Goal: Task Accomplishment & Management: Manage account settings

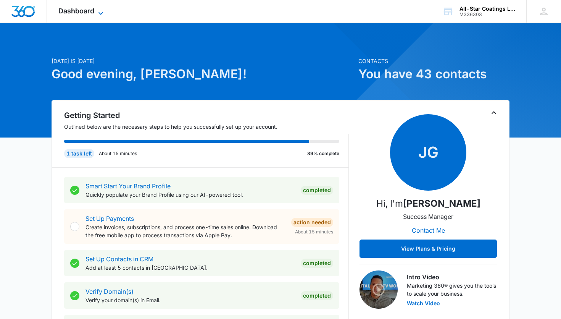
click at [101, 14] on icon at bounding box center [100, 13] width 9 height 9
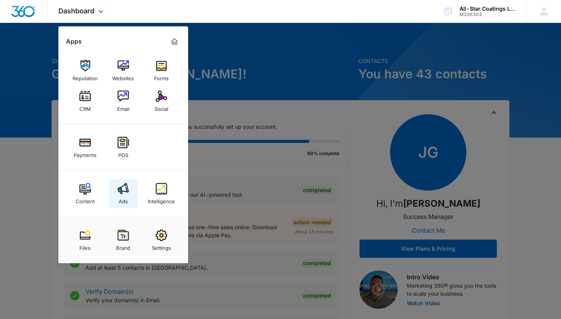
click at [122, 188] on img at bounding box center [123, 188] width 11 height 11
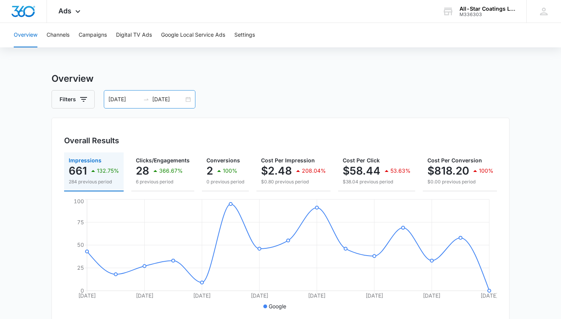
click at [186, 104] on div "09/18/2025 10/02/2025" at bounding box center [150, 99] width 92 height 18
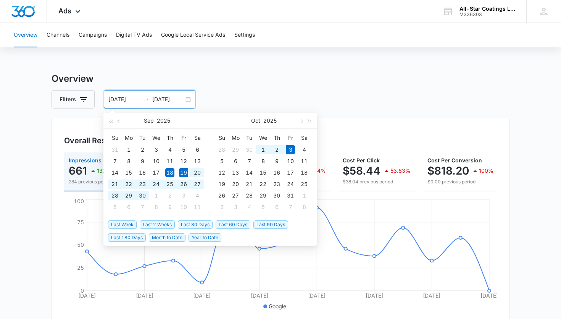
click at [155, 222] on span "Last 2 Weeks" at bounding box center [157, 224] width 35 height 8
type input "09/19/2025"
type input "10/03/2025"
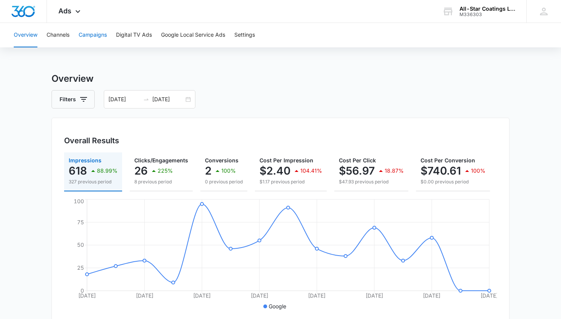
click at [96, 35] on button "Campaigns" at bounding box center [93, 35] width 28 height 24
click at [188, 99] on div "09/19/2025 10/03/2025" at bounding box center [150, 99] width 92 height 18
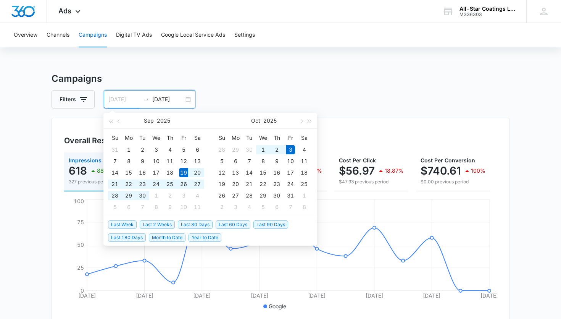
type input "09/19/2025"
click at [162, 224] on span "Last 2 Weeks" at bounding box center [157, 224] width 35 height 8
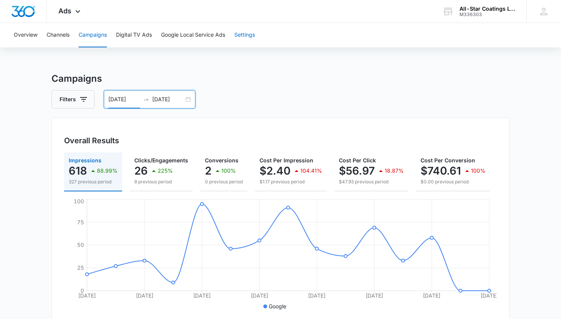
click at [243, 36] on button "Settings" at bounding box center [244, 35] width 21 height 24
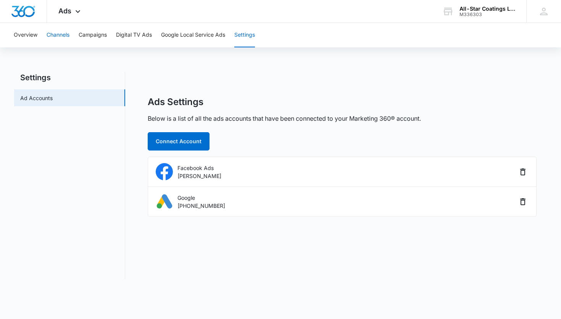
click at [59, 38] on button "Channels" at bounding box center [58, 35] width 23 height 24
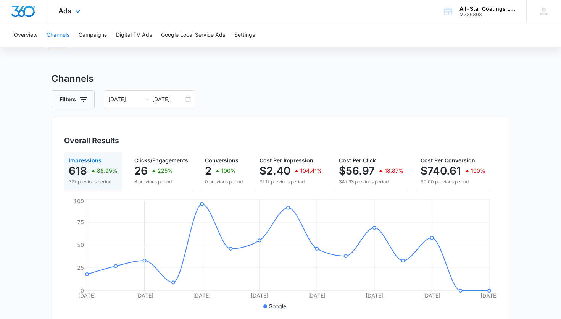
click at [73, 16] on div "Ads Apps Reputation Websites Forms CRM Email Social Payments POS Content Ads In…" at bounding box center [70, 11] width 47 height 23
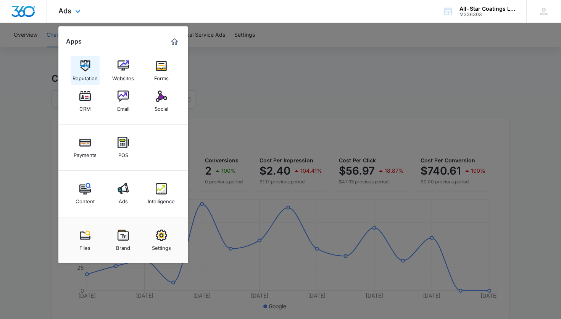
click at [88, 69] on img at bounding box center [84, 65] width 11 height 11
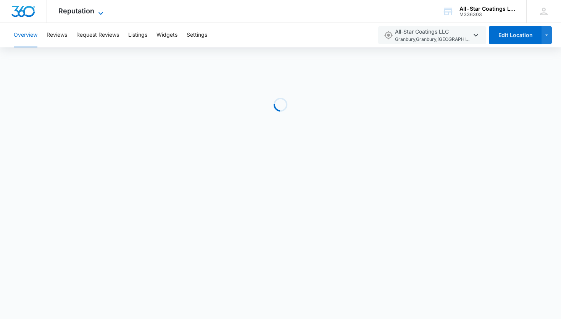
click at [102, 10] on icon at bounding box center [100, 13] width 9 height 9
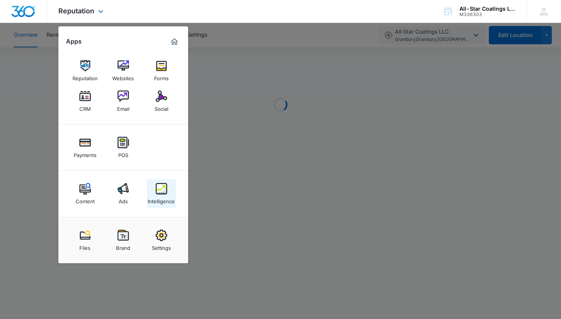
click at [165, 196] on div "Intelligence" at bounding box center [161, 199] width 27 height 10
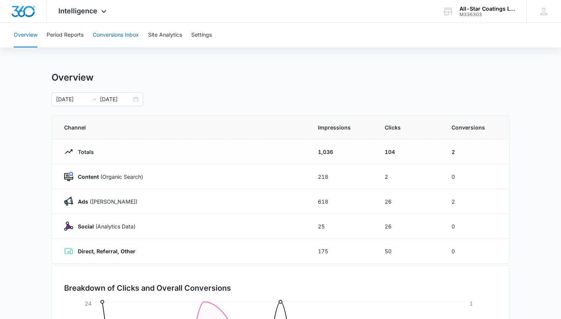
click at [116, 38] on button "Conversions Inbox" at bounding box center [116, 35] width 46 height 24
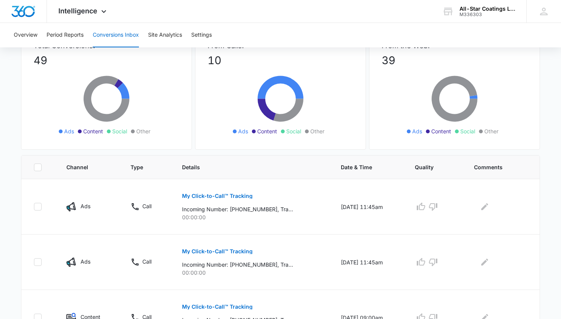
scroll to position [64, 0]
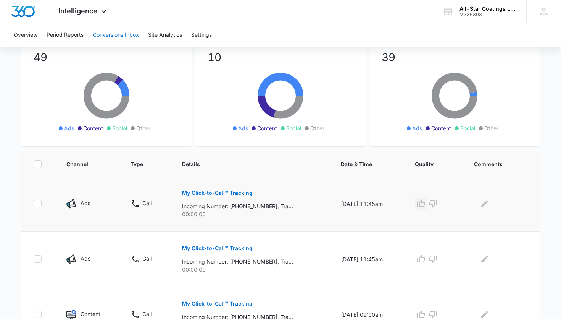
click at [425, 204] on icon "button" at bounding box center [420, 203] width 9 height 9
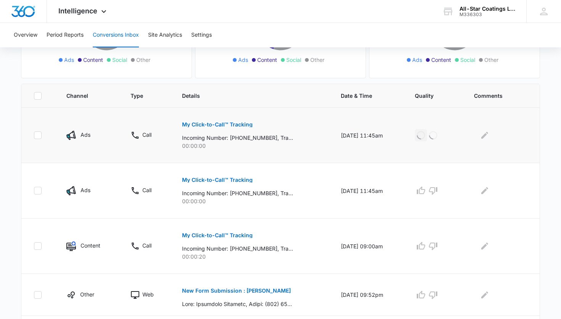
scroll to position [133, 0]
click at [425, 191] on icon "button" at bounding box center [420, 189] width 9 height 9
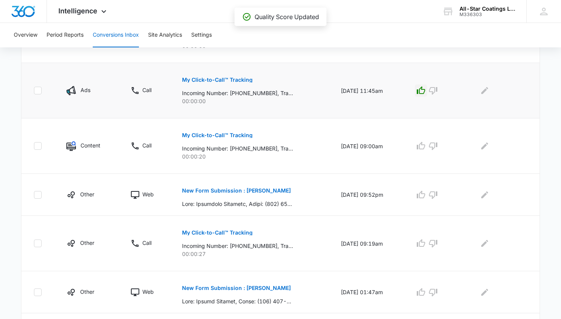
scroll to position [253, 0]
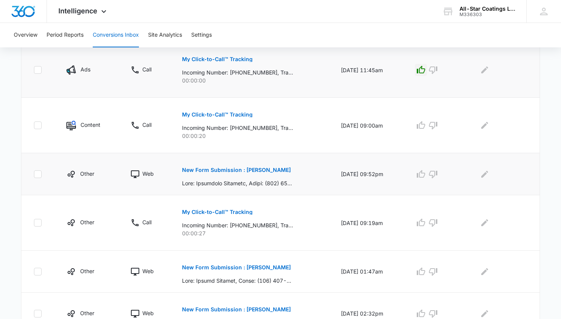
click at [275, 170] on p "New Form Submission : Ferdinand Wipachit" at bounding box center [236, 169] width 109 height 5
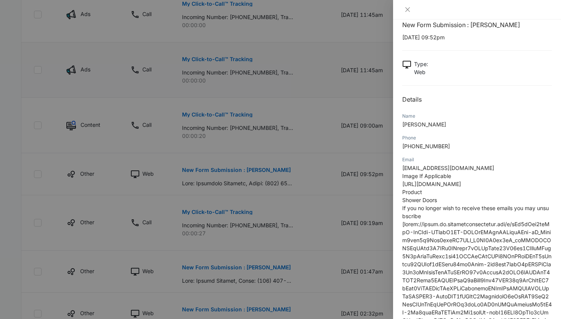
scroll to position [0, 0]
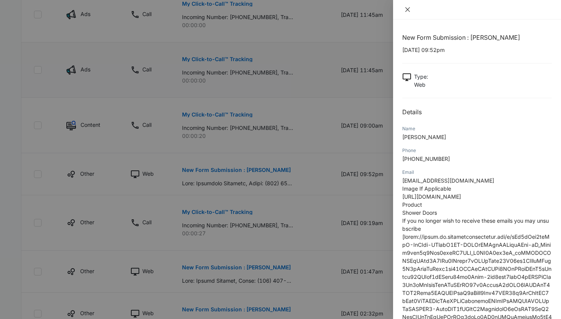
click at [407, 11] on icon "close" at bounding box center [407, 9] width 6 height 6
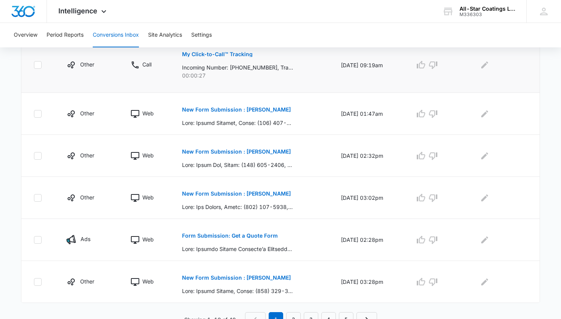
scroll to position [419, 0]
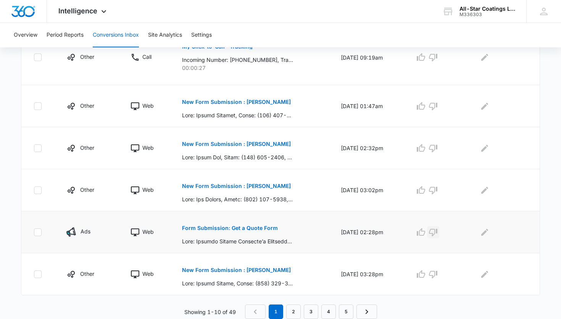
click at [439, 231] on button "button" at bounding box center [433, 232] width 12 height 12
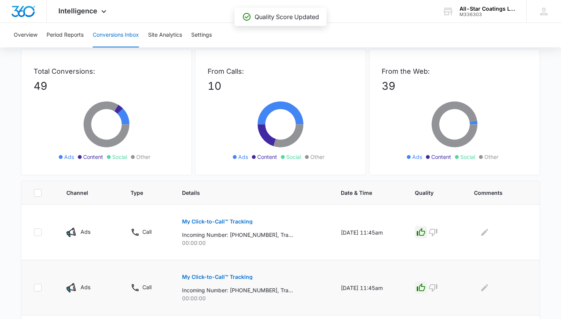
scroll to position [34, 0]
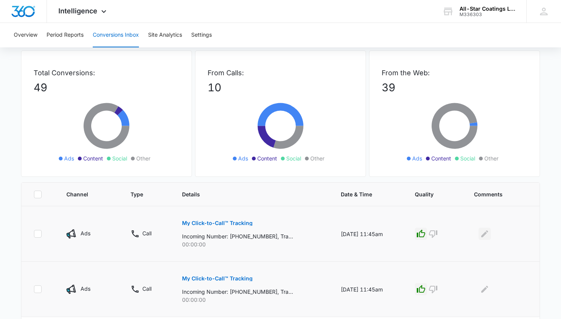
click at [487, 237] on icon "Edit Comments" at bounding box center [484, 233] width 9 height 9
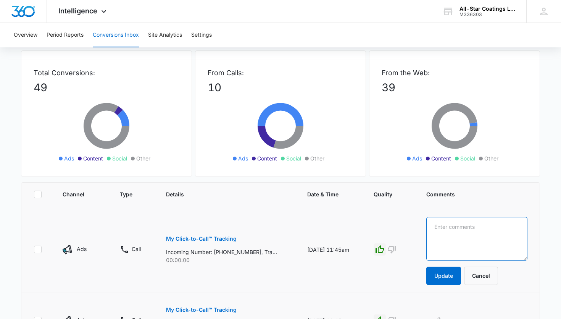
click at [463, 226] on textarea at bounding box center [476, 238] width 101 height 43
type textarea "Resurfacing, crack sealing, sealcoating."
click at [461, 276] on button "Update" at bounding box center [443, 275] width 35 height 18
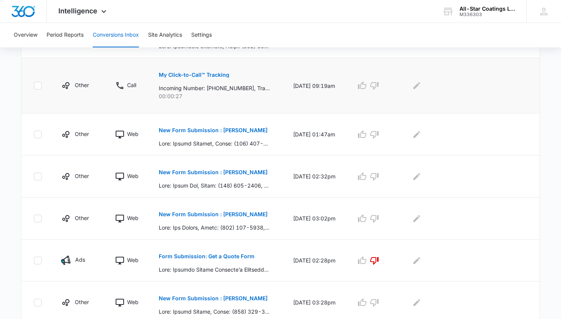
scroll to position [419, 0]
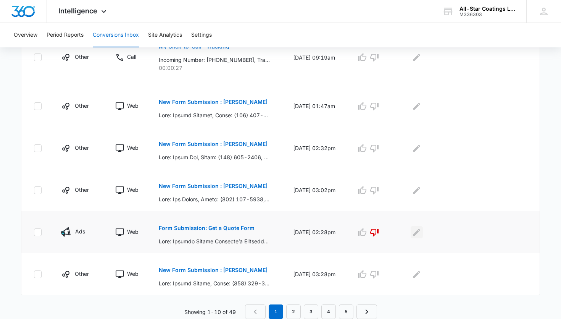
click at [421, 234] on icon "Edit Comments" at bounding box center [416, 231] width 9 height 9
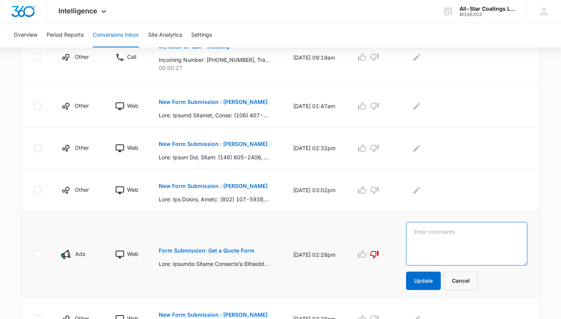
click at [429, 232] on textarea at bounding box center [466, 243] width 121 height 43
type textarea "p"
type textarea "Paving"
click at [435, 284] on button "Update" at bounding box center [423, 280] width 35 height 18
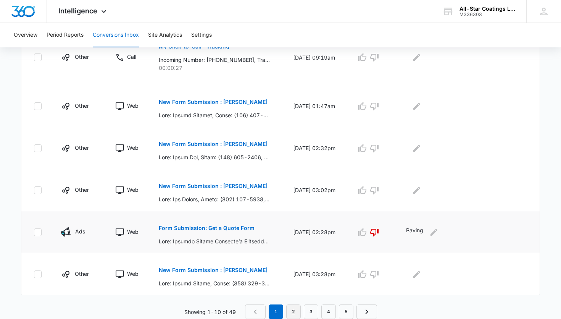
click at [298, 314] on link "2" at bounding box center [293, 311] width 14 height 14
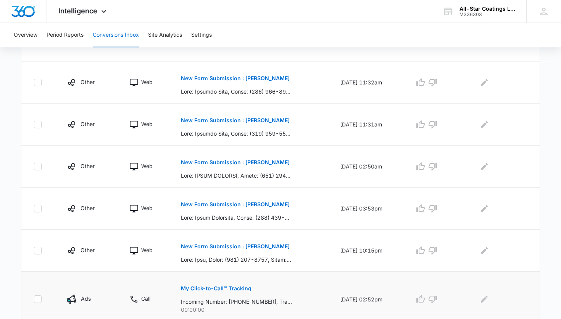
scroll to position [0, 0]
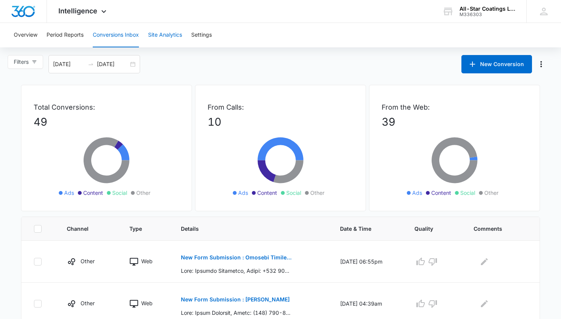
click at [166, 34] on button "Site Analytics" at bounding box center [165, 35] width 34 height 24
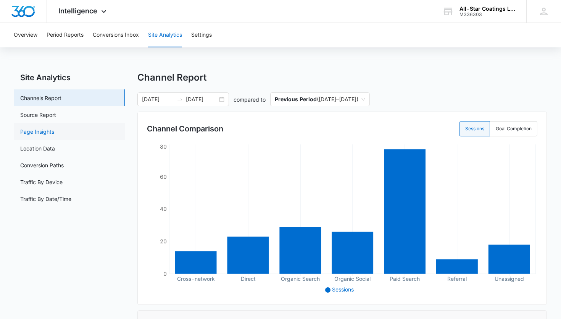
click at [34, 134] on link "Page Insights" at bounding box center [37, 131] width 34 height 8
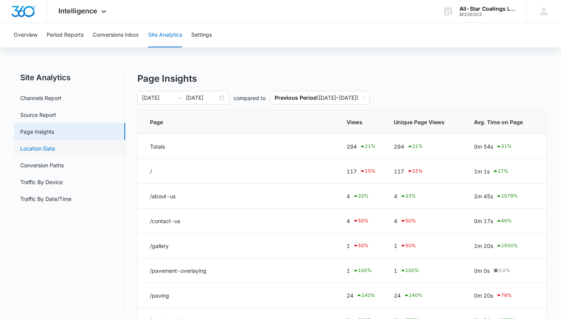
click at [36, 149] on link "Location Data" at bounding box center [37, 148] width 35 height 8
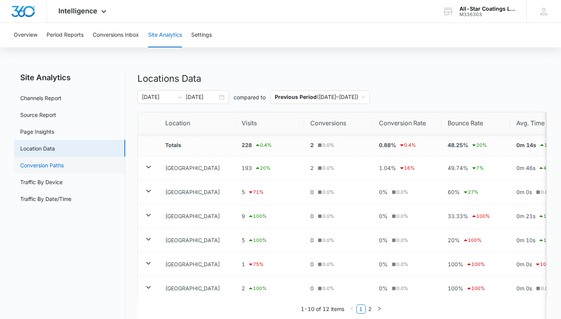
click at [64, 166] on link "Conversion Paths" at bounding box center [41, 165] width 43 height 8
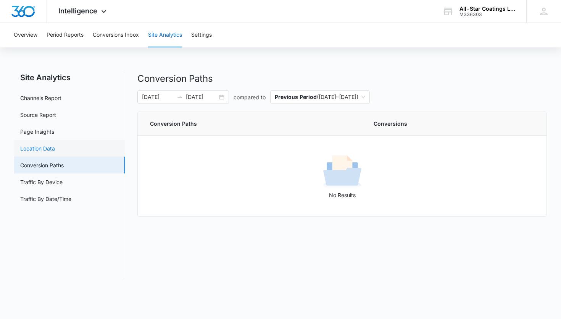
click at [55, 146] on link "Location Data" at bounding box center [37, 148] width 35 height 8
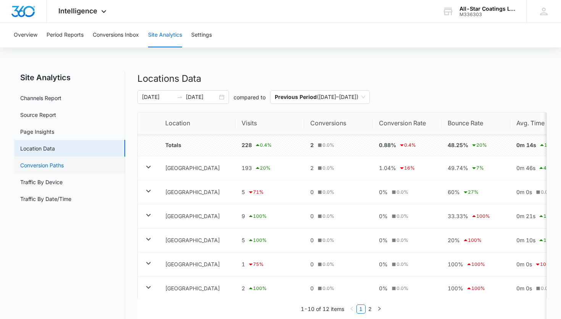
click at [64, 166] on link "Conversion Paths" at bounding box center [41, 165] width 43 height 8
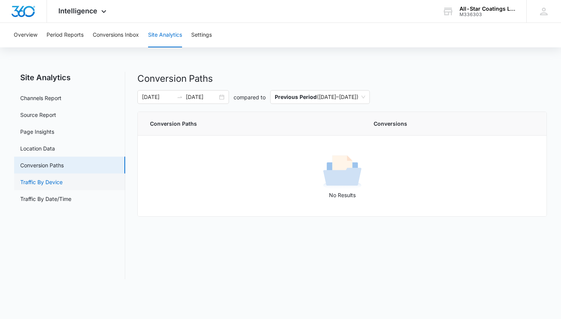
click at [54, 185] on link "Traffic By Device" at bounding box center [41, 182] width 42 height 8
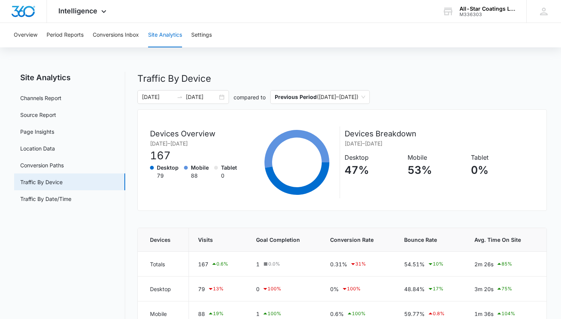
scroll to position [16, 0]
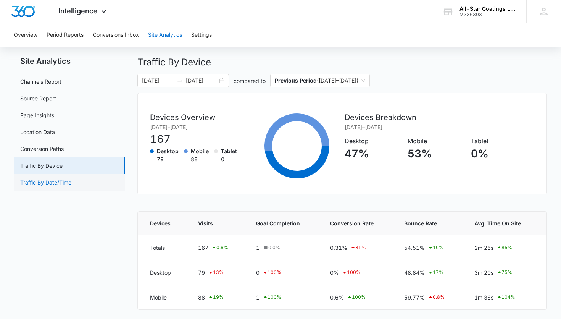
click at [66, 182] on link "Traffic By Date/Time" at bounding box center [45, 182] width 51 height 8
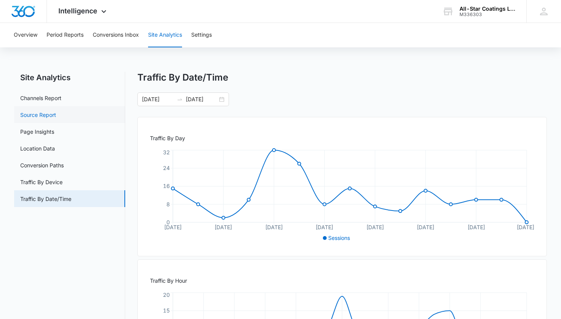
click at [54, 119] on link "Source Report" at bounding box center [38, 115] width 36 height 8
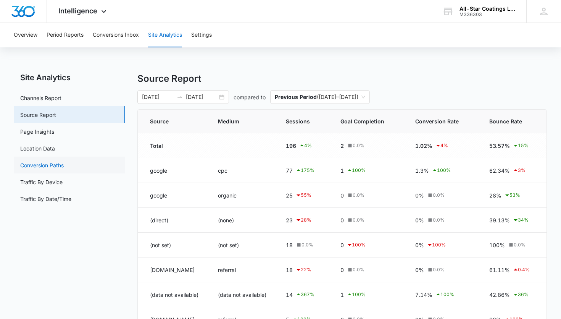
click at [42, 166] on link "Conversion Paths" at bounding box center [41, 165] width 43 height 8
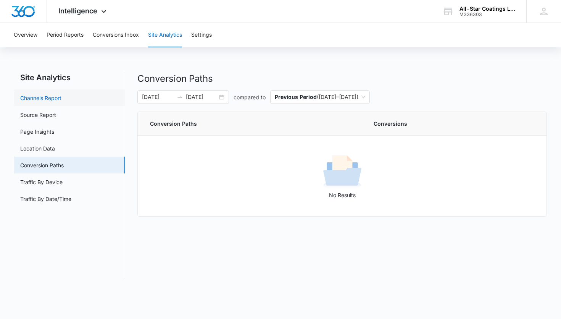
click at [60, 95] on link "Channels Report" at bounding box center [40, 98] width 41 height 8
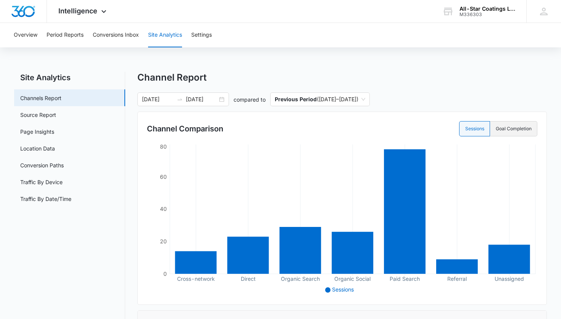
click at [511, 129] on label "Goal Completion" at bounding box center [513, 128] width 47 height 15
click at [496, 129] on input "Goal Completion" at bounding box center [495, 129] width 0 height 0
radio input "false"
radio input "true"
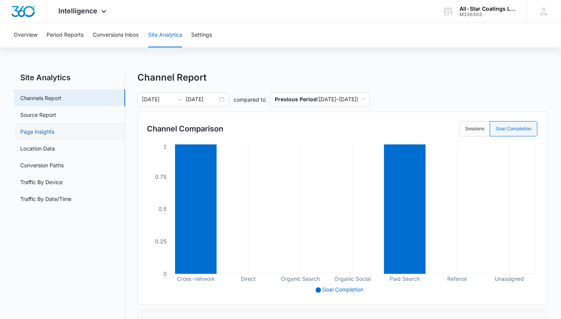
click at [54, 130] on link "Page Insights" at bounding box center [37, 131] width 34 height 8
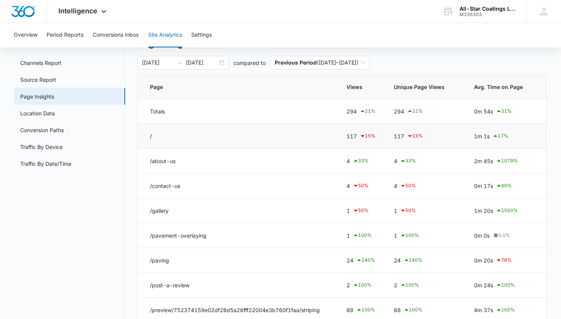
scroll to position [35, 0]
click at [296, 130] on td "/" at bounding box center [238, 136] width 200 height 25
click at [155, 140] on td "/" at bounding box center [238, 136] width 200 height 25
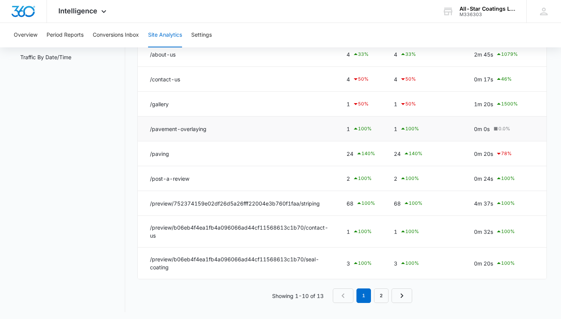
scroll to position [143, 0]
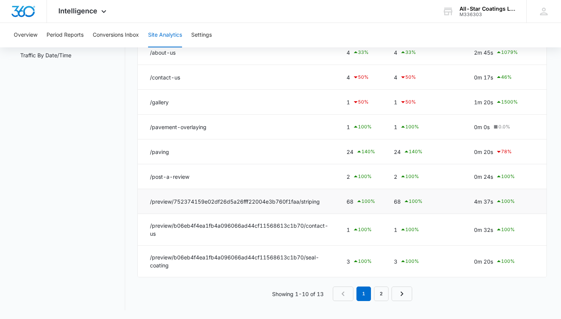
click at [258, 204] on td "/preview/752374159e02df26d5a26fff22004e3b760f1faa/striping" at bounding box center [238, 201] width 200 height 25
click at [328, 203] on td "/preview/752374159e02df26d5a26fff22004e3b760f1faa/striping" at bounding box center [238, 201] width 200 height 25
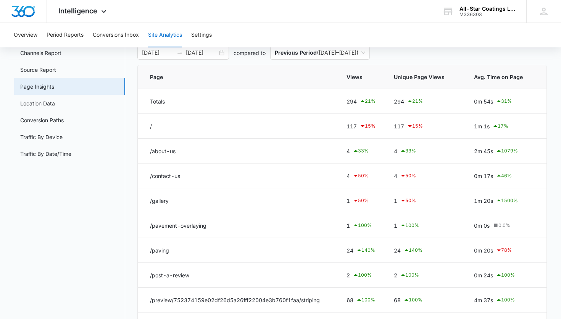
scroll to position [0, 0]
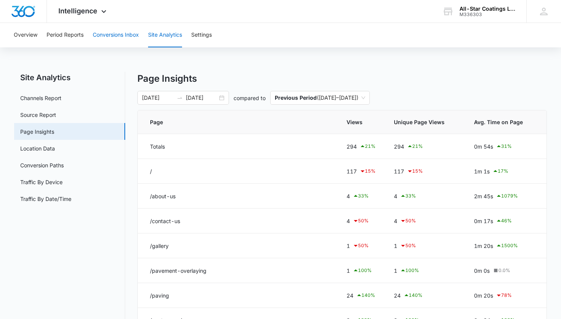
click at [130, 38] on button "Conversions Inbox" at bounding box center [116, 35] width 46 height 24
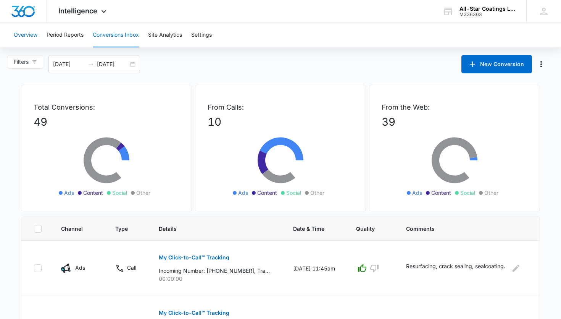
click at [33, 36] on button "Overview" at bounding box center [26, 35] width 24 height 24
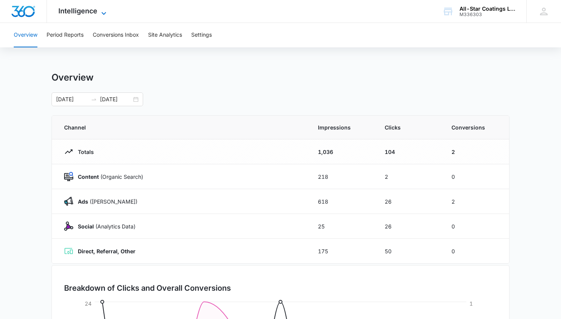
click at [100, 14] on icon at bounding box center [103, 13] width 9 height 9
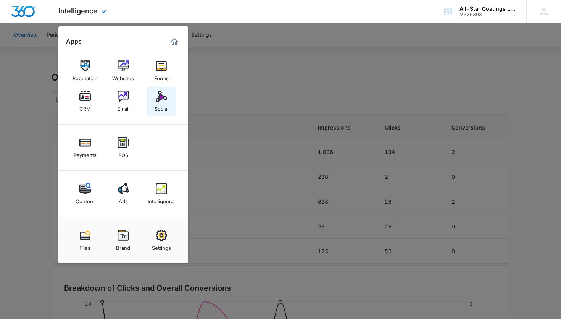
click at [164, 101] on img at bounding box center [161, 95] width 11 height 11
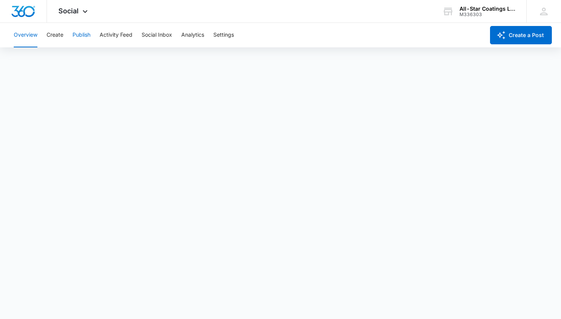
click at [85, 38] on button "Publish" at bounding box center [81, 35] width 18 height 24
click at [66, 15] on div "Social Apps Reputation Websites Forms CRM Email Social Payments POS Content Ads…" at bounding box center [74, 11] width 54 height 23
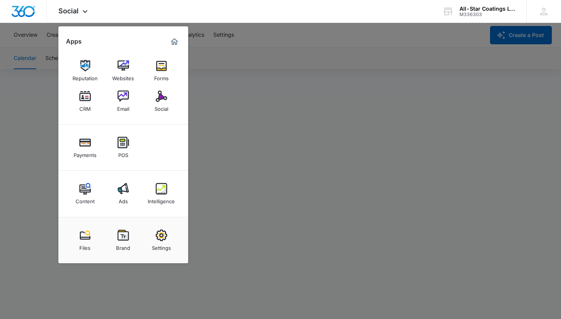
click at [205, 42] on div at bounding box center [280, 159] width 561 height 319
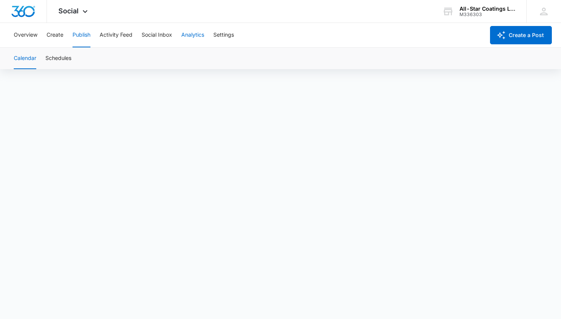
click at [197, 39] on button "Analytics" at bounding box center [192, 35] width 23 height 24
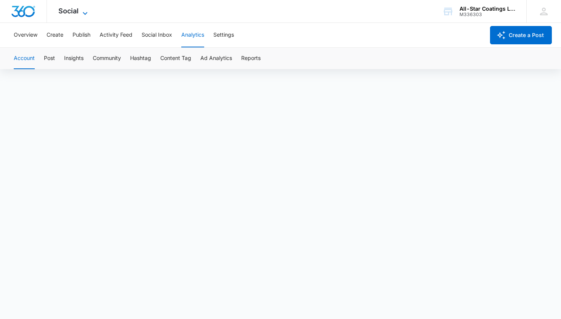
click at [82, 13] on icon at bounding box center [85, 13] width 9 height 9
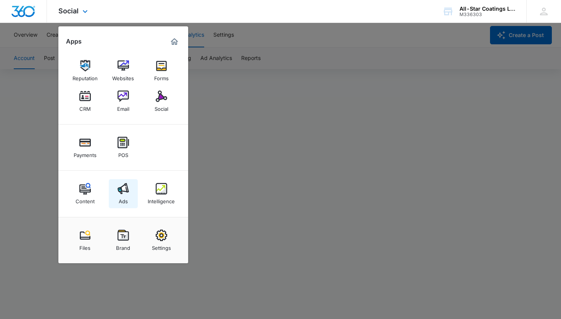
click at [128, 189] on img at bounding box center [123, 188] width 11 height 11
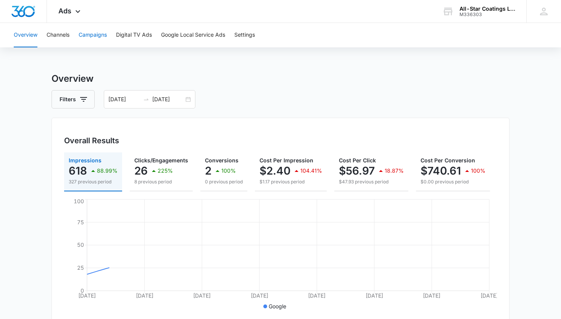
click at [102, 32] on button "Campaigns" at bounding box center [93, 35] width 28 height 24
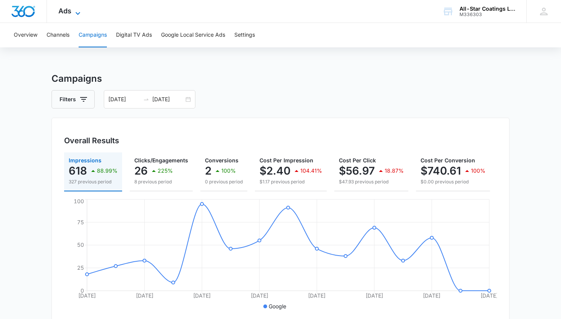
click at [78, 11] on icon at bounding box center [77, 13] width 9 height 9
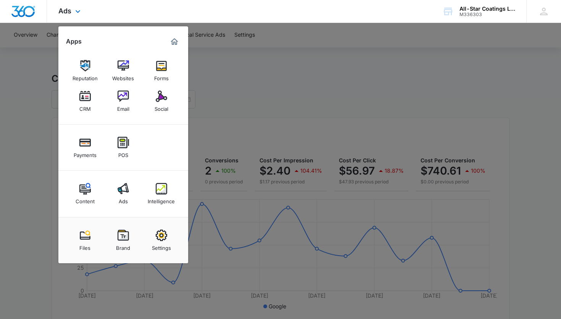
click at [111, 13] on div "Ads Apps Reputation Websites Forms CRM Email Social Payments POS Content Ads In…" at bounding box center [280, 11] width 561 height 23
click at [143, 10] on div "Ads Apps Reputation Websites Forms CRM Email Social Payments POS Content Ads In…" at bounding box center [280, 11] width 561 height 23
click at [89, 100] on img at bounding box center [84, 95] width 11 height 11
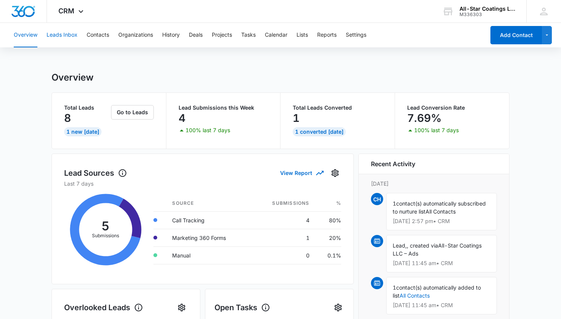
click at [74, 39] on button "Leads Inbox" at bounding box center [62, 35] width 31 height 24
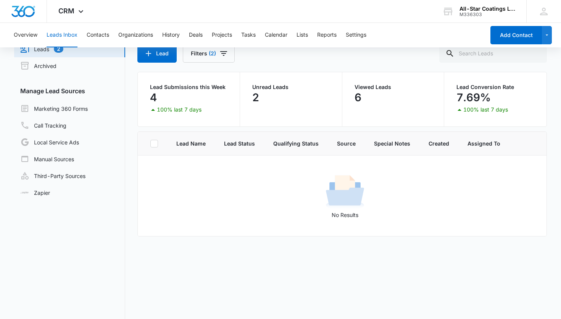
scroll to position [39, 0]
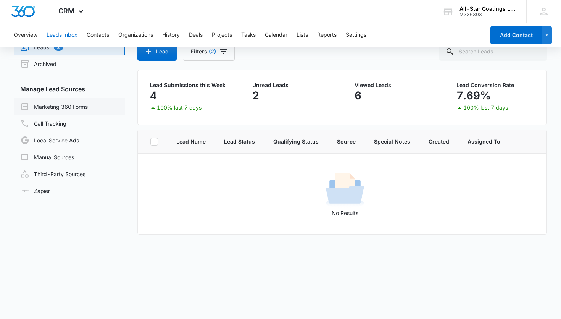
click at [84, 109] on link "Marketing 360 Forms" at bounding box center [54, 106] width 68 height 9
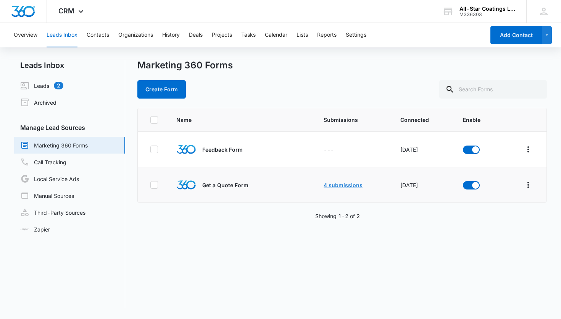
click at [343, 186] on link "4 submissions" at bounding box center [343, 185] width 39 height 6
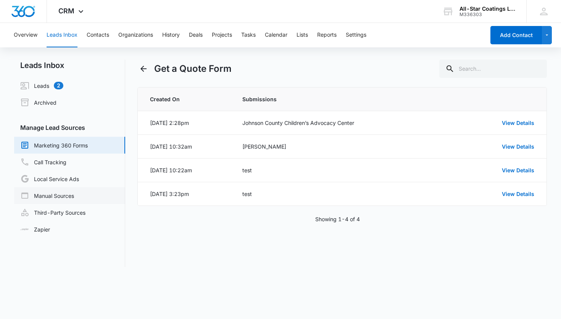
click at [62, 198] on link "Manual Sources" at bounding box center [47, 195] width 54 height 9
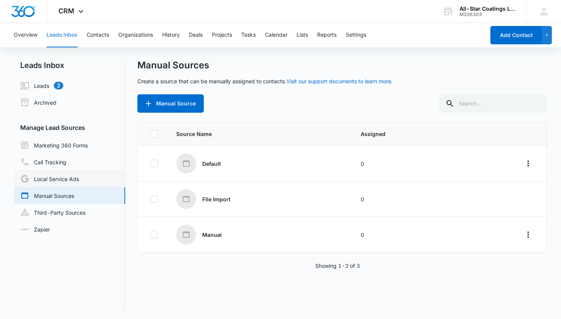
click at [63, 180] on link "Local Service Ads" at bounding box center [49, 178] width 59 height 9
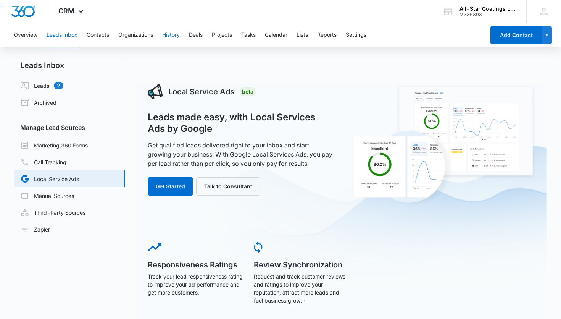
click at [164, 40] on button "History" at bounding box center [171, 35] width 18 height 24
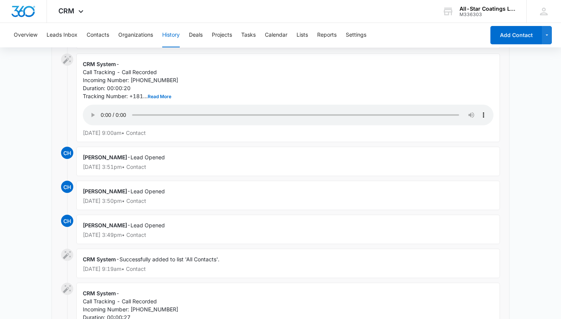
scroll to position [507, 0]
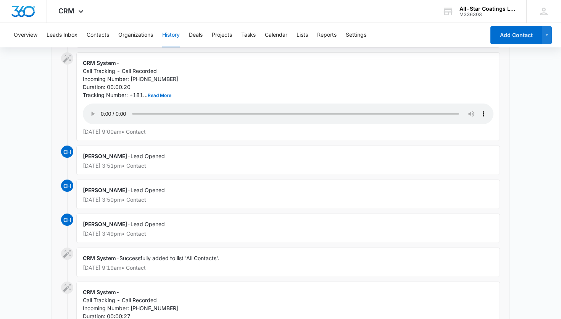
click at [154, 168] on p "Oct 1, 2025 at 3:51pm • Contact" at bounding box center [288, 165] width 411 height 5
click at [181, 170] on div "Chayne Hilton - Lead Opened Oct 1, 2025 at 3:51pm • Contact" at bounding box center [287, 159] width 423 height 29
click at [80, 18] on div "CRM Apps Reputation Websites Forms CRM Email Social Payments POS Content Ads In…" at bounding box center [72, 11] width 50 height 23
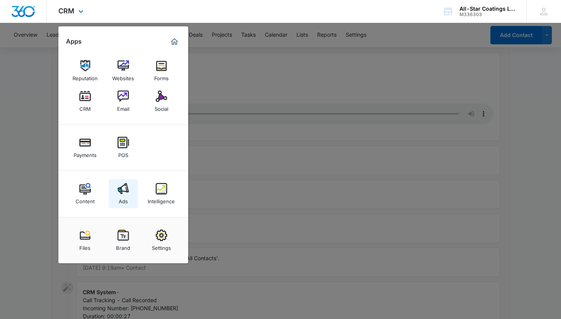
click at [125, 186] on img at bounding box center [123, 188] width 11 height 11
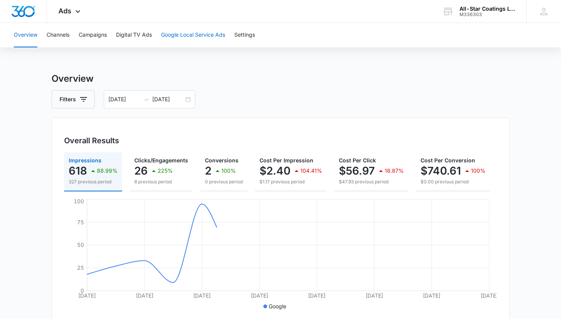
click at [179, 39] on button "Google Local Service Ads" at bounding box center [193, 35] width 64 height 24
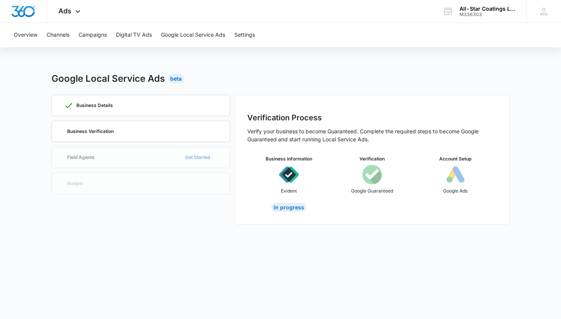
click at [103, 165] on div "Business Details Business Verification Field Agents Get Started Budget" at bounding box center [141, 160] width 179 height 130
click at [90, 135] on div "Business Verification" at bounding box center [140, 131] width 153 height 21
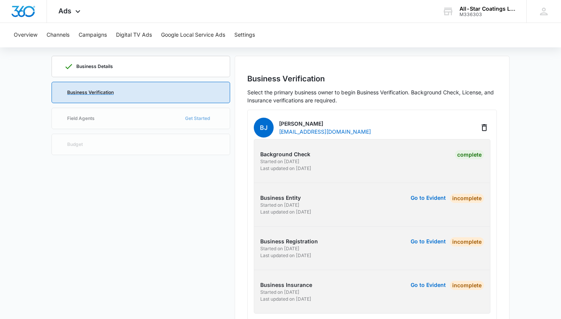
scroll to position [62, 0]
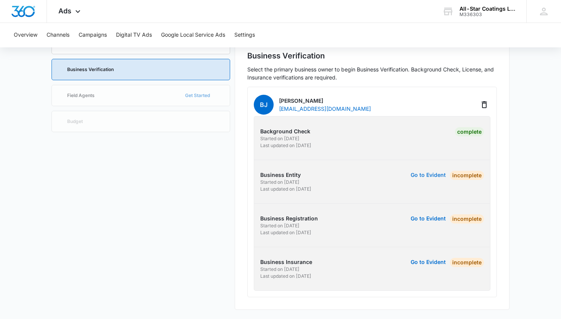
click at [426, 176] on button "Go to Evident" at bounding box center [428, 174] width 35 height 5
click at [75, 14] on icon at bounding box center [77, 13] width 9 height 9
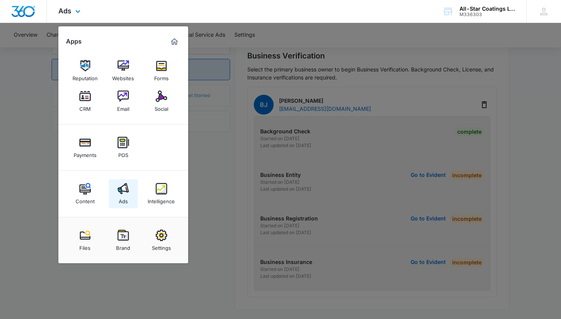
click at [124, 190] on img at bounding box center [123, 188] width 11 height 11
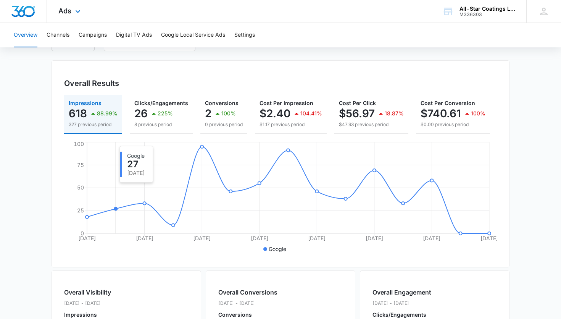
scroll to position [58, 0]
click at [197, 34] on button "Google Local Service Ads" at bounding box center [193, 35] width 64 height 24
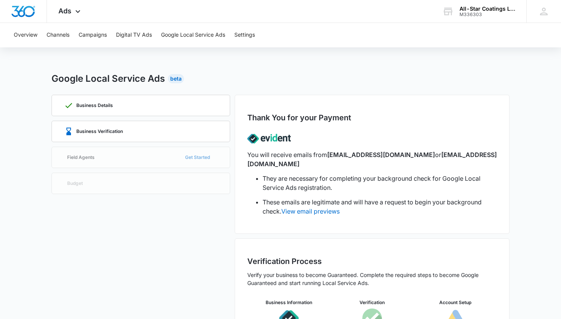
click at [201, 157] on div "Business Details Business Verification Field Agents Get Started Budget" at bounding box center [141, 231] width 179 height 273
click at [178, 132] on div "Business Verification" at bounding box center [140, 131] width 153 height 21
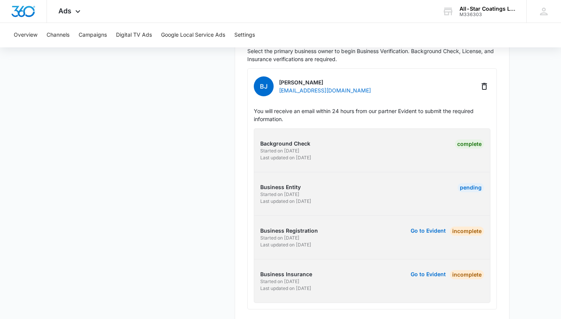
scroll to position [227, 0]
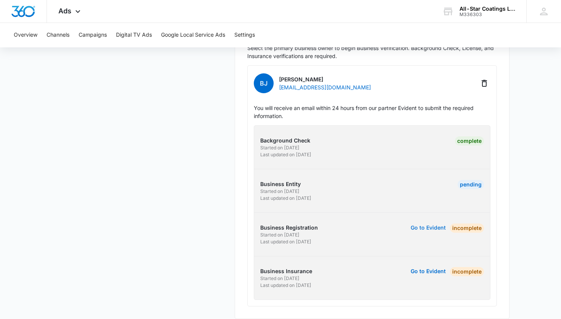
click at [432, 225] on button "Go to Evident" at bounding box center [428, 227] width 35 height 5
click at [425, 268] on button "Go to Evident" at bounding box center [428, 270] width 35 height 5
click at [420, 268] on button "Go to Evident" at bounding box center [428, 270] width 35 height 5
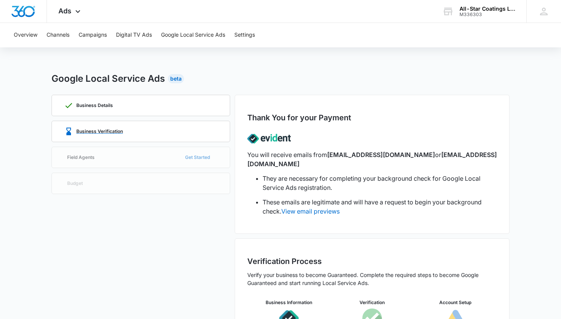
click at [145, 128] on div "Business Verification" at bounding box center [140, 131] width 153 height 21
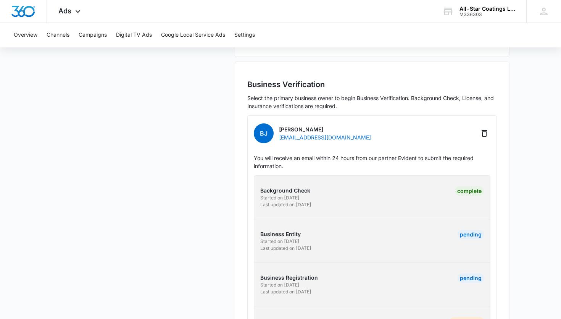
scroll to position [227, 0]
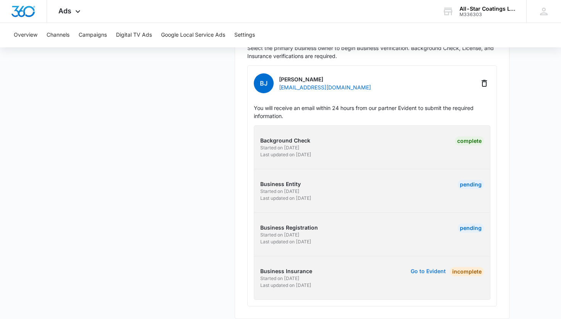
click at [420, 268] on button "Go to Evident" at bounding box center [428, 270] width 35 height 5
click at [425, 268] on button "Go to Evident" at bounding box center [428, 270] width 35 height 5
click at [432, 268] on button "Go to Evident" at bounding box center [428, 270] width 35 height 5
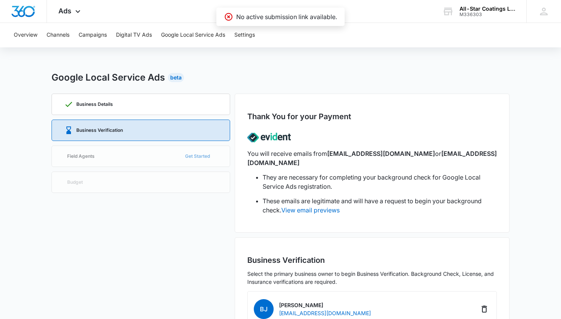
scroll to position [0, 0]
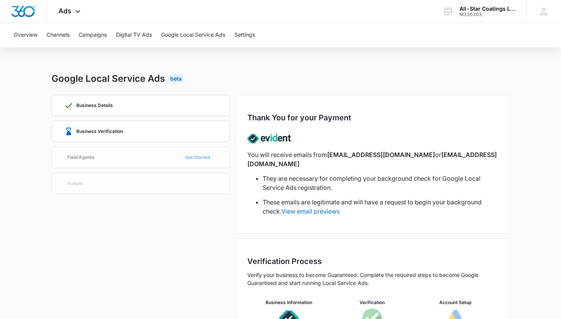
click at [207, 156] on div "Business Details Business Verification Field Agents Get Started Budget" at bounding box center [141, 231] width 179 height 273
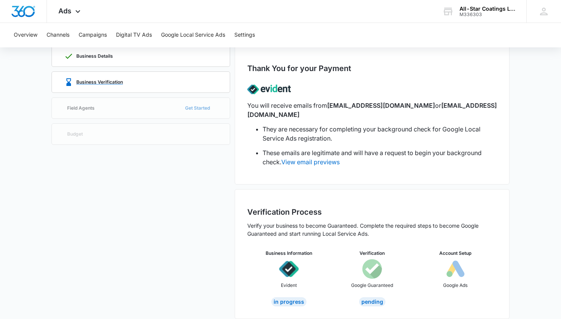
click at [144, 80] on div "Business Verification" at bounding box center [140, 82] width 153 height 21
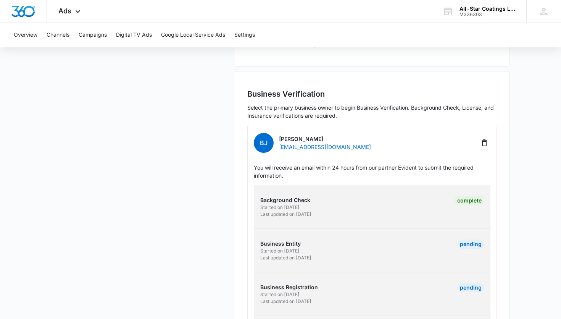
scroll to position [227, 0]
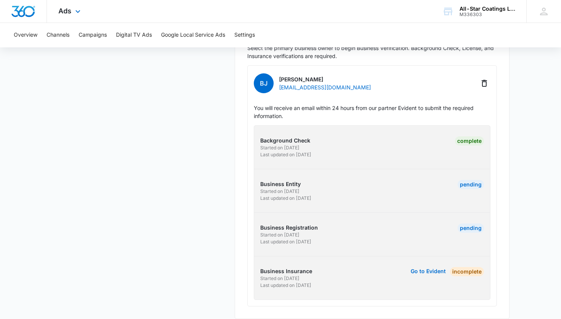
click at [74, 18] on div "Ads Apps Reputation Websites Forms CRM Email Social Payments POS Content Ads In…" at bounding box center [70, 11] width 47 height 23
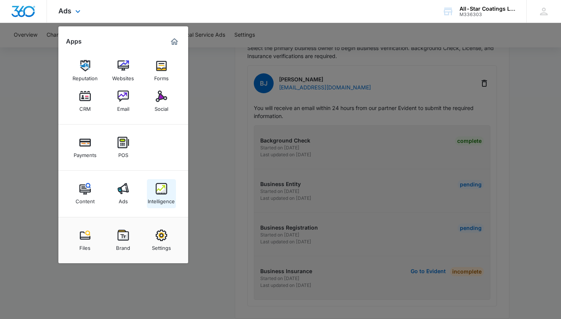
click at [169, 200] on div "Intelligence" at bounding box center [161, 199] width 27 height 10
